Goal: Book appointment/travel/reservation

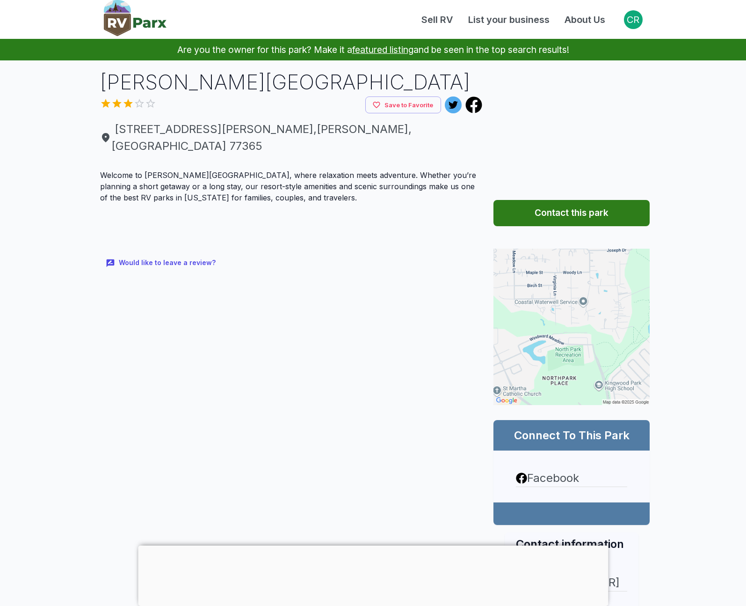
click at [66, 96] on main "Are you the owner for this park? Make it a featured listing and be seen in the …" at bounding box center [373, 518] width 746 height 959
click at [43, 161] on main "Are you the owner for this park? Make it a featured listing and be seen in the …" at bounding box center [373, 518] width 746 height 959
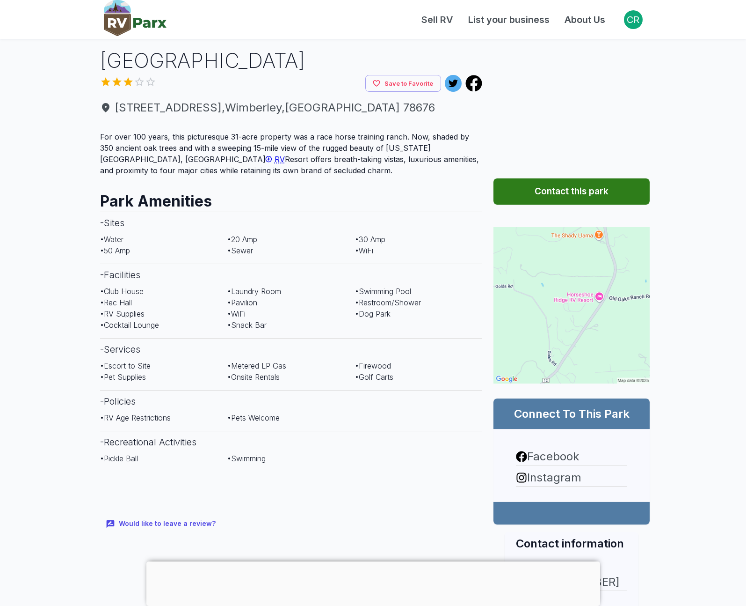
click at [269, 60] on h1 "[GEOGRAPHIC_DATA]" at bounding box center [291, 60] width 383 height 29
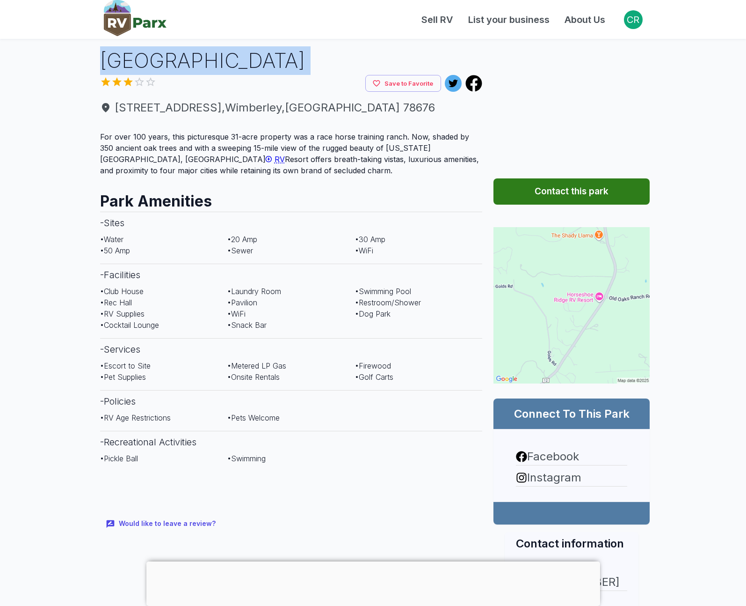
click at [269, 60] on h1 "[GEOGRAPHIC_DATA]" at bounding box center [291, 60] width 383 height 29
click at [315, 71] on h1 "[GEOGRAPHIC_DATA]" at bounding box center [291, 60] width 383 height 29
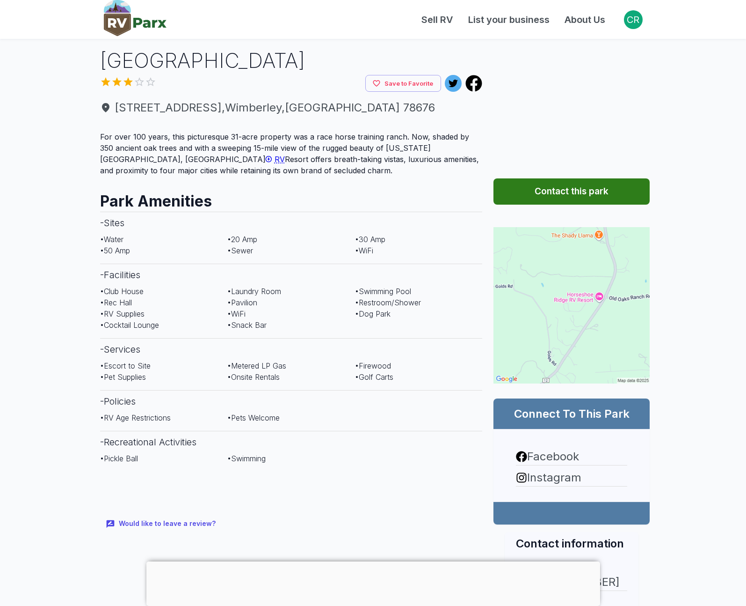
drag, startPoint x: 103, startPoint y: 62, endPoint x: 360, endPoint y: 59, distance: 257.0
click at [360, 59] on h1 "[GEOGRAPHIC_DATA]" at bounding box center [291, 60] width 383 height 29
click at [298, 70] on h1 "[GEOGRAPHIC_DATA]" at bounding box center [291, 60] width 383 height 29
drag, startPoint x: 103, startPoint y: 59, endPoint x: 372, endPoint y: 62, distance: 269.1
click at [372, 62] on h1 "[GEOGRAPHIC_DATA]" at bounding box center [291, 60] width 383 height 29
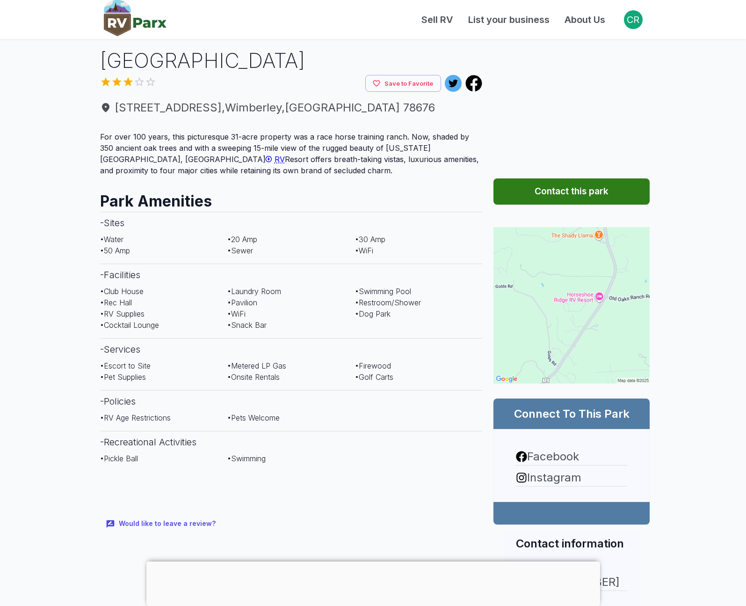
copy h1 "[GEOGRAPHIC_DATA]"
